Goal: Find specific page/section: Find specific page/section

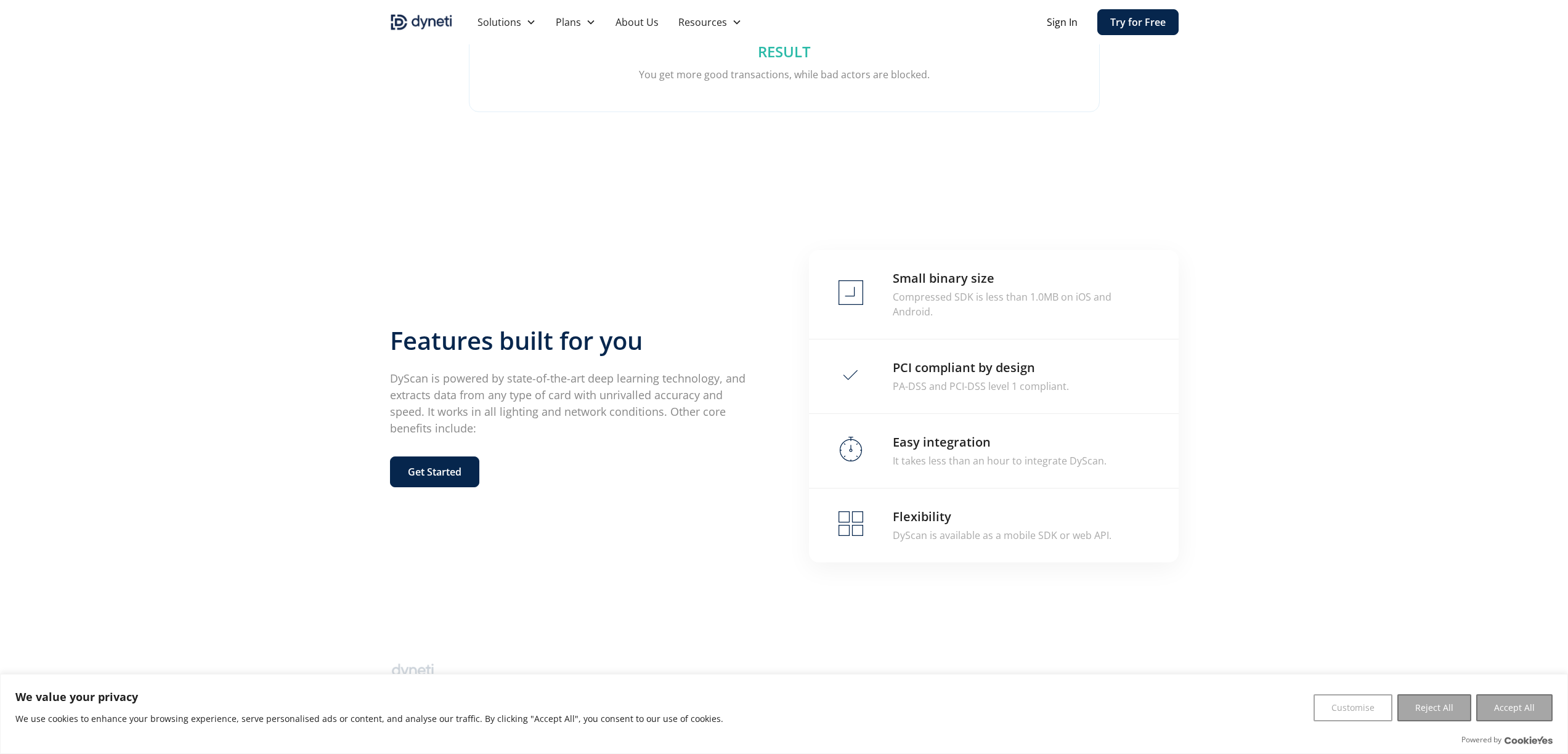
scroll to position [2214, 0]
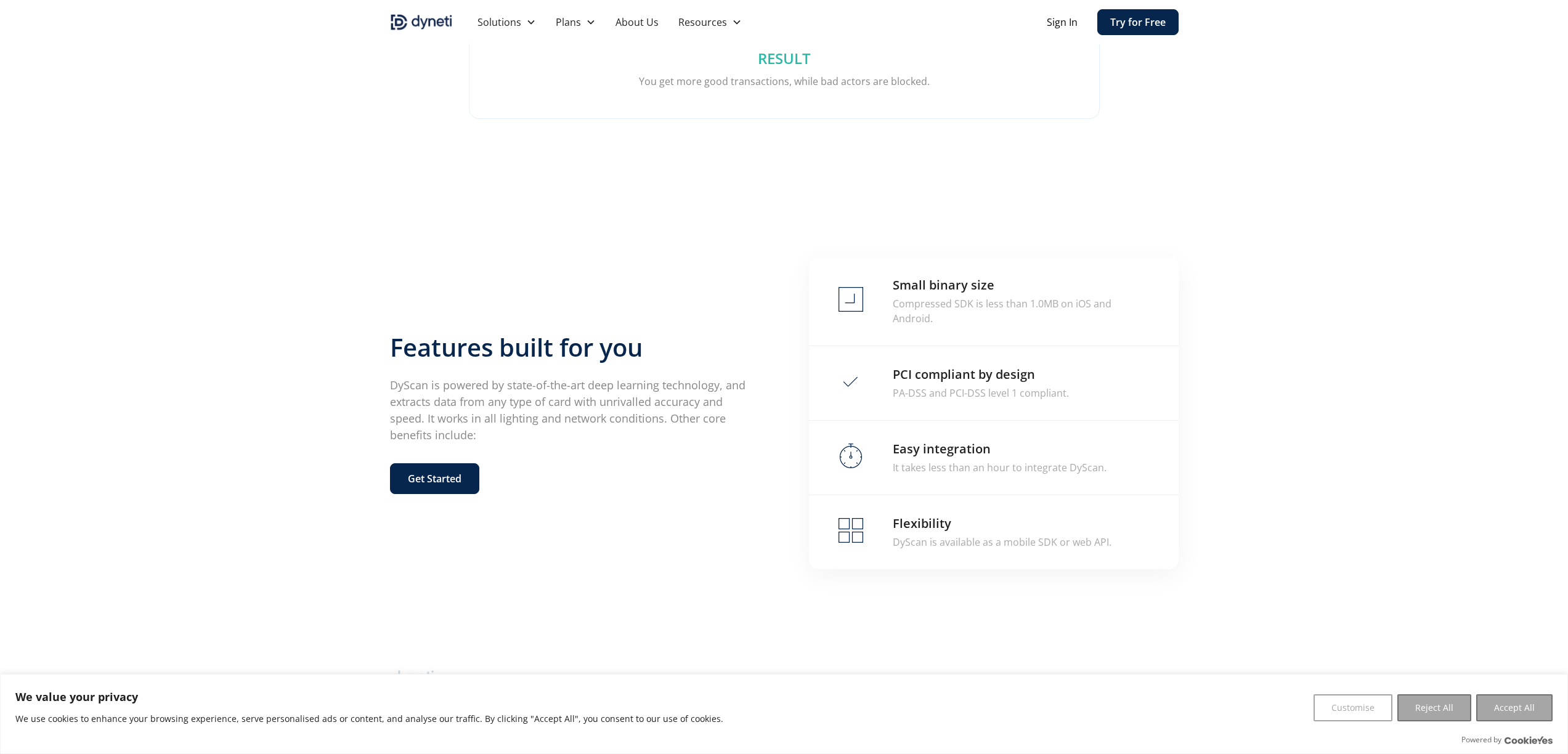
click at [653, 271] on div "Features built for you DyScan is powered by state-of-the-art deep learning tech…" at bounding box center [784, 413] width 789 height 312
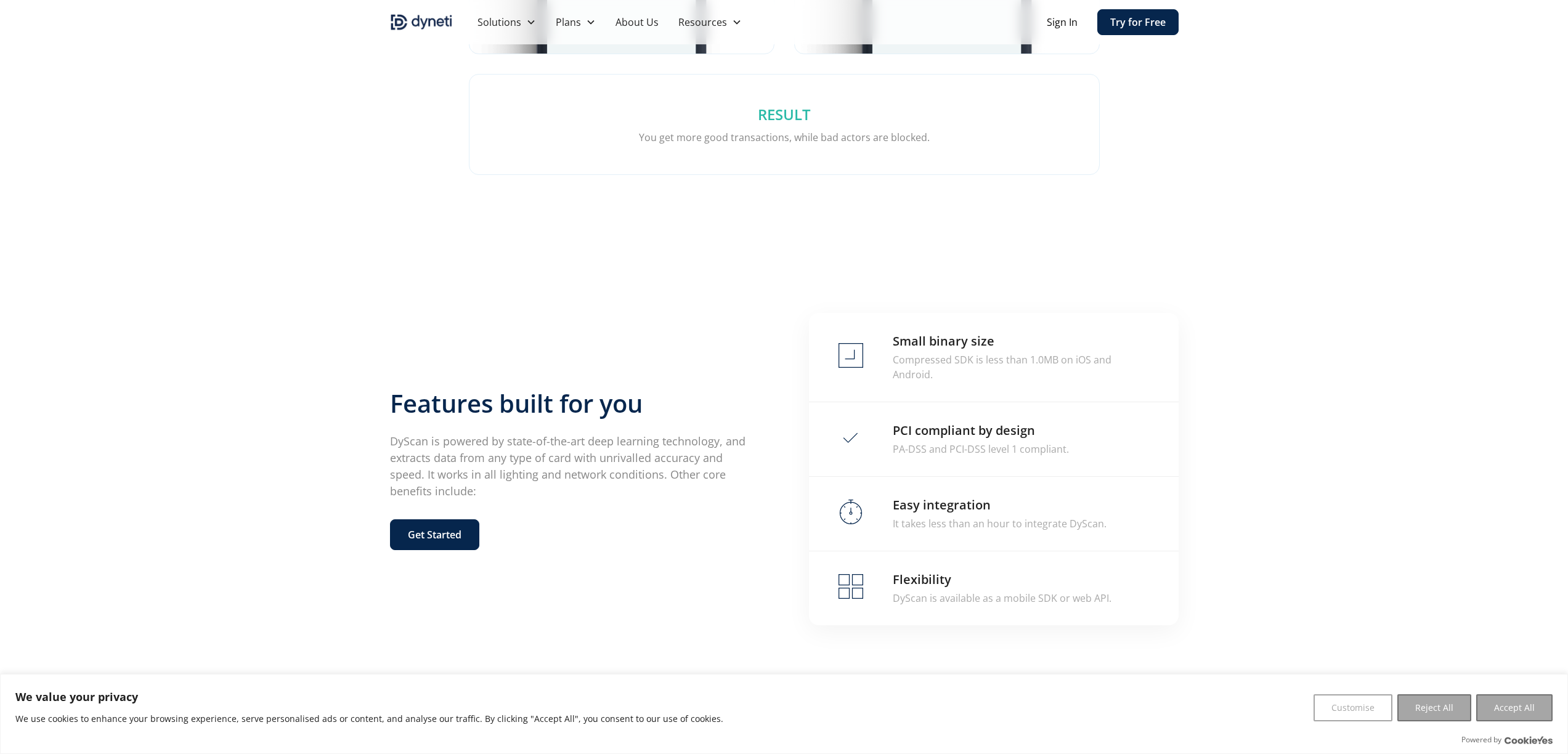
scroll to position [2221, 0]
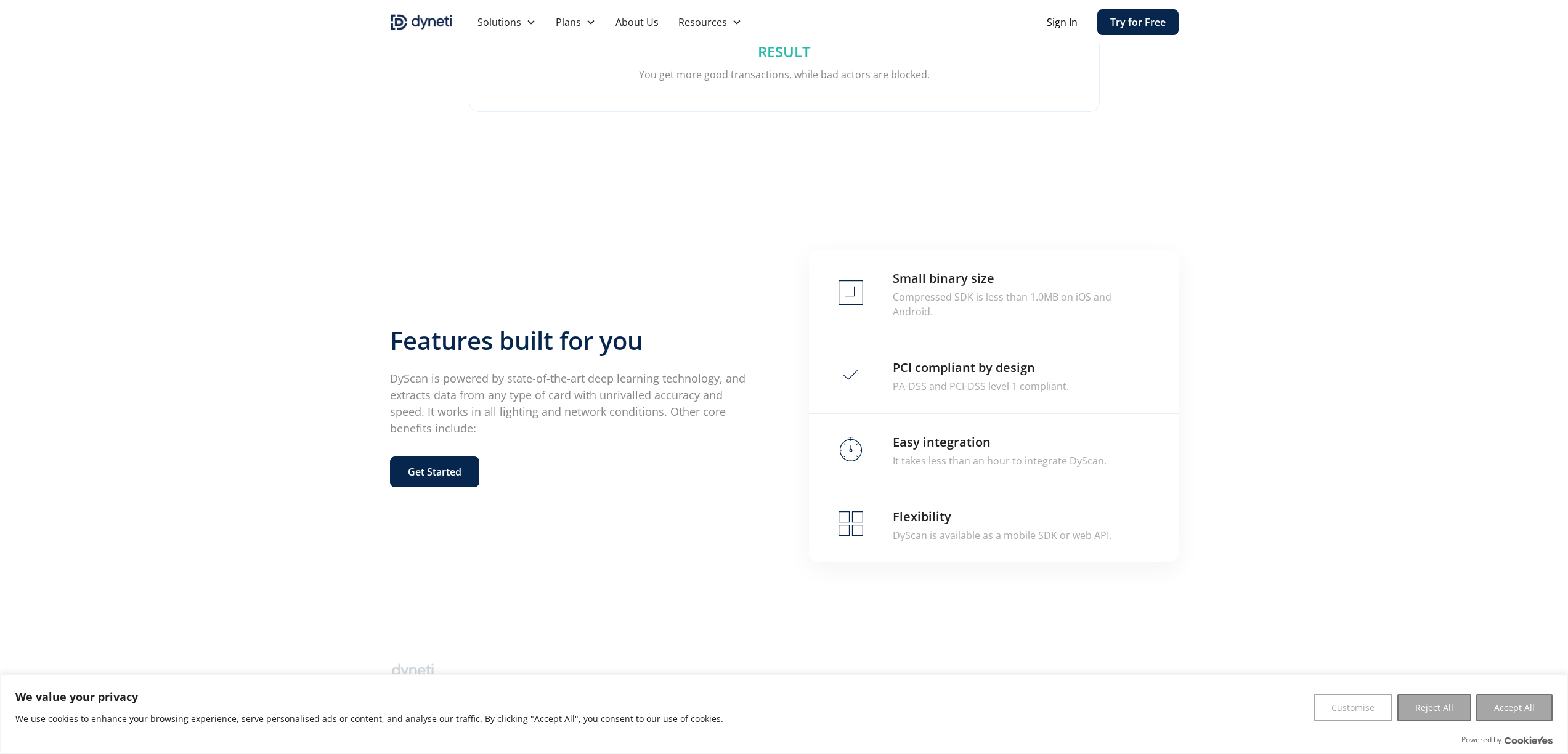
drag, startPoint x: 1442, startPoint y: 705, endPoint x: 1431, endPoint y: 692, distance: 17.0
click at [1442, 705] on button "Reject All" at bounding box center [1435, 708] width 74 height 27
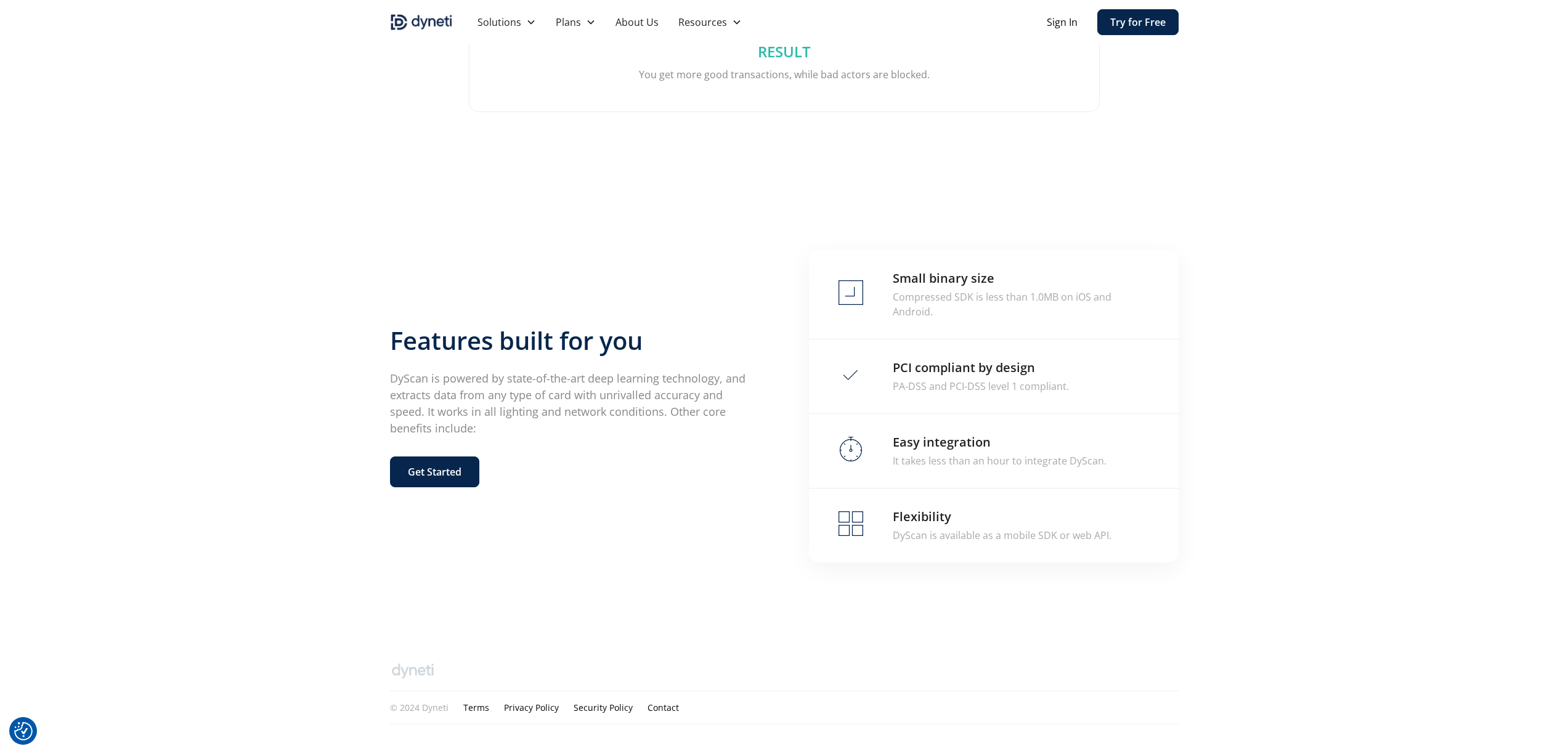
scroll to position [0, 0]
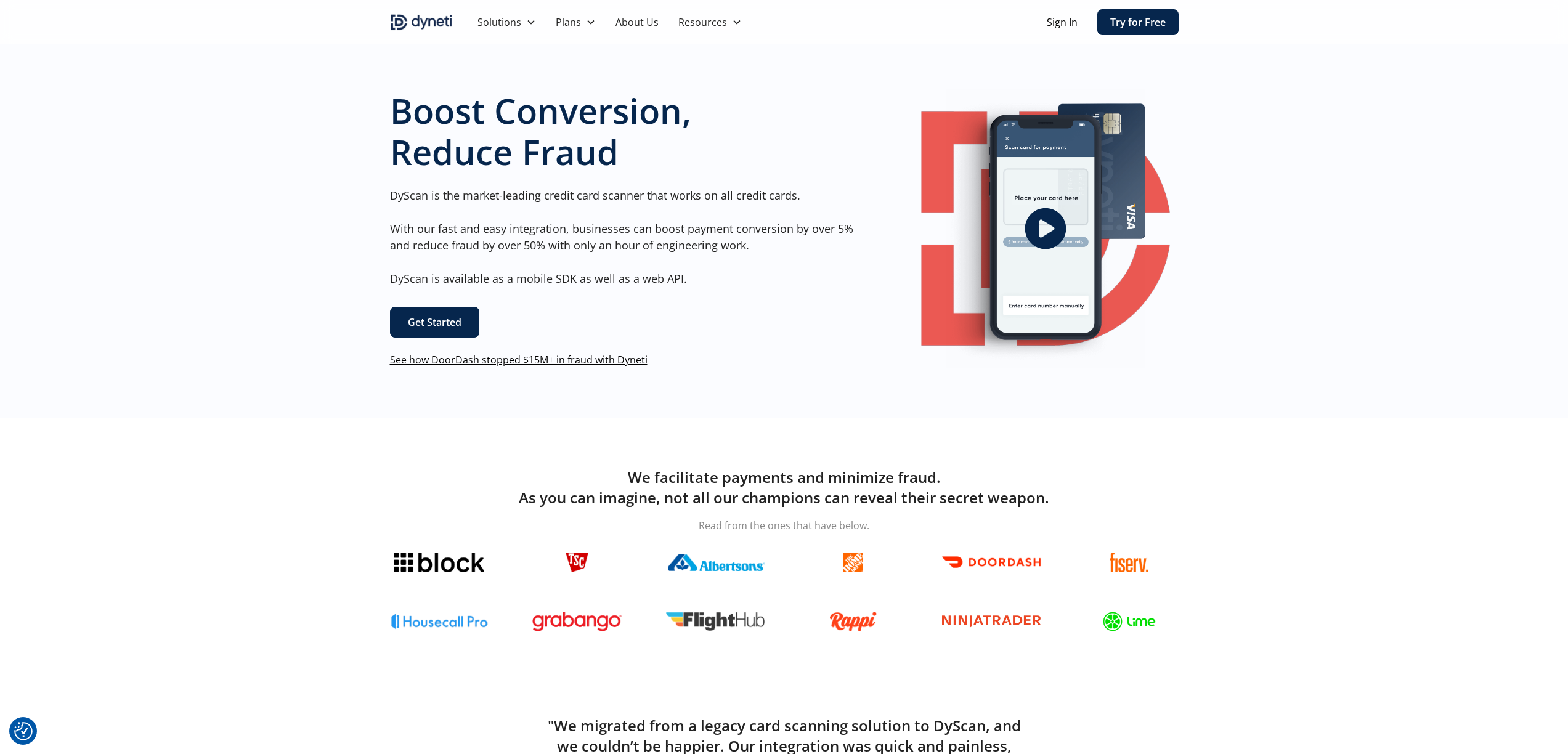
click at [635, 20] on link "About Us" at bounding box center [637, 22] width 63 height 45
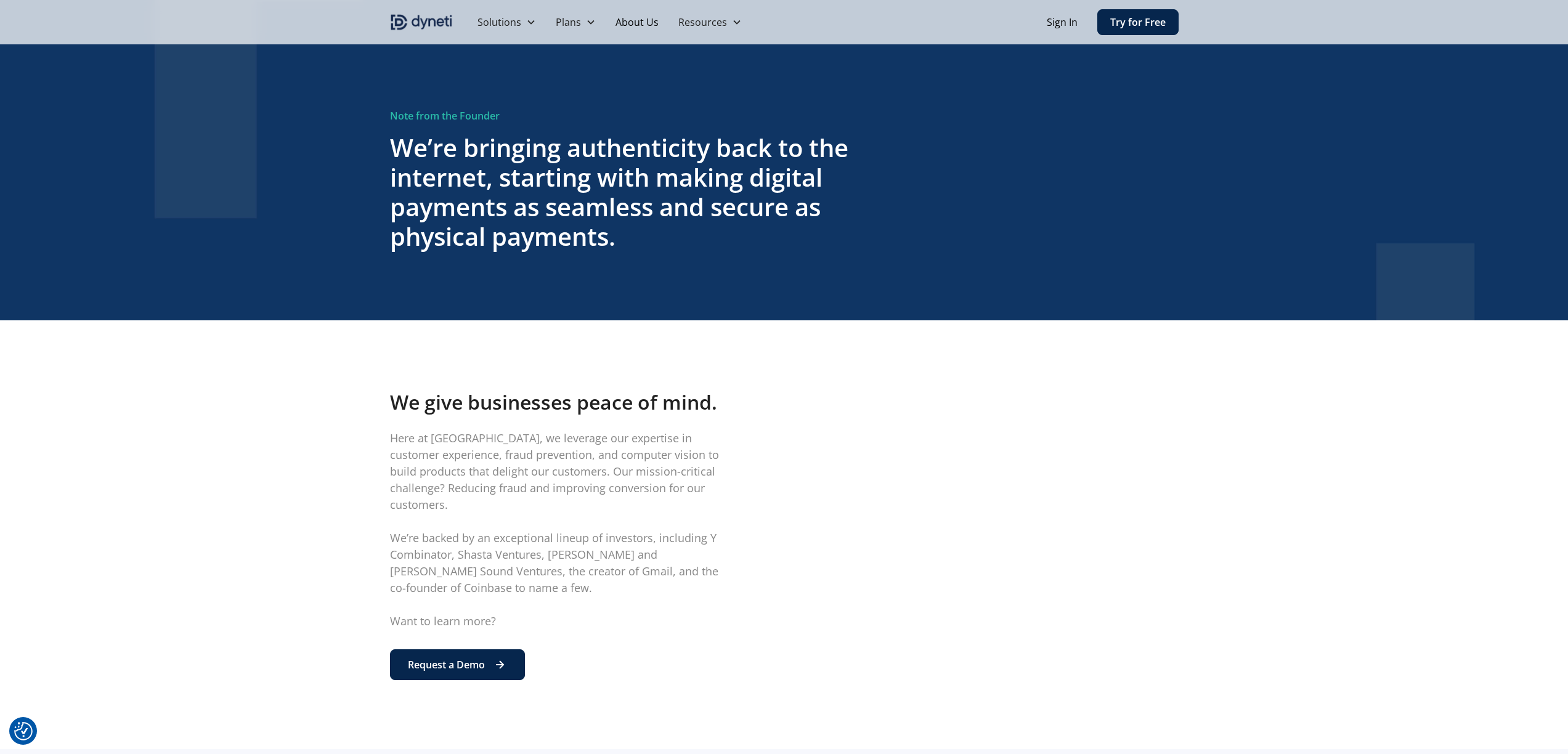
scroll to position [350, 0]
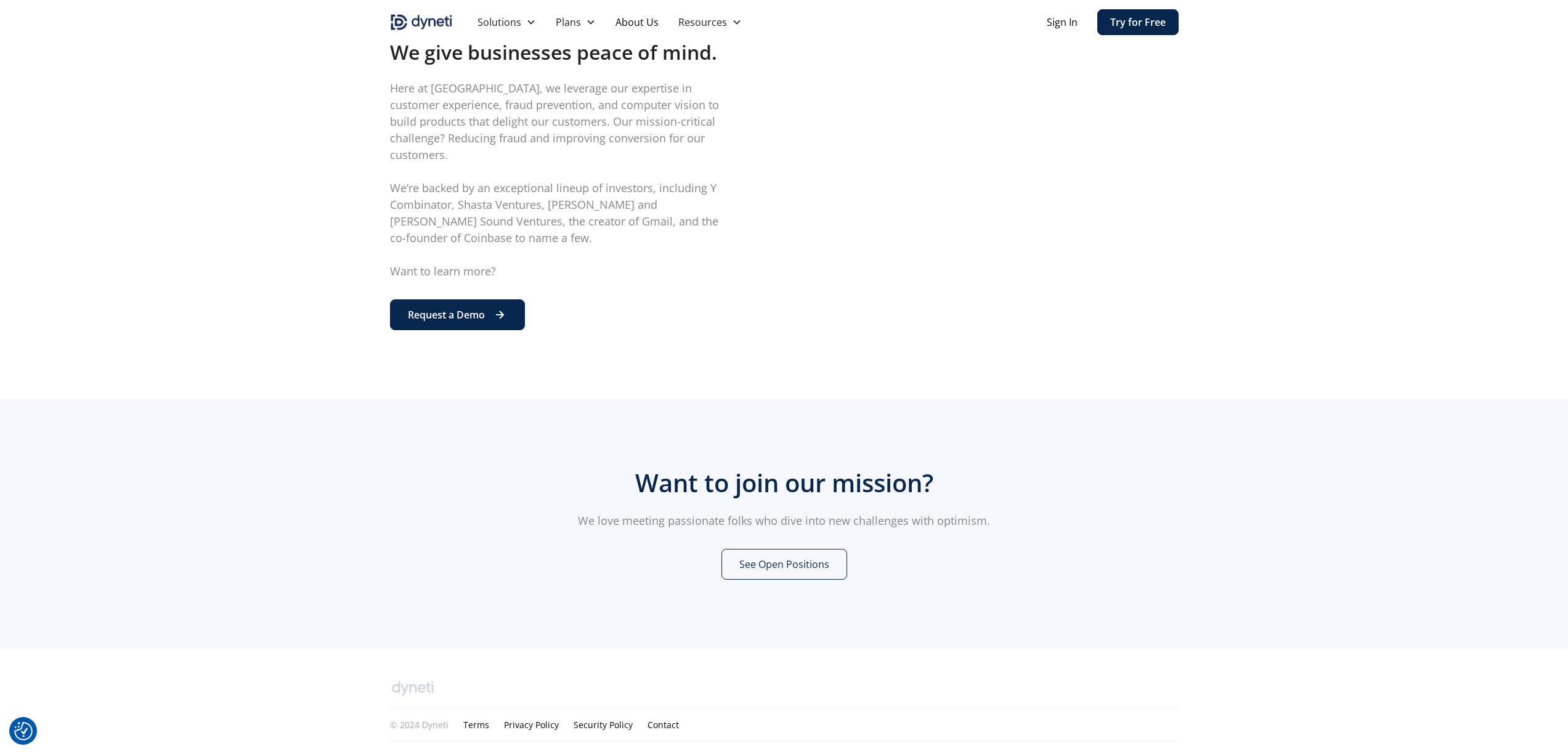
click at [804, 552] on link "See Open Positions" at bounding box center [785, 564] width 126 height 31
